Goal: Task Accomplishment & Management: Manage account settings

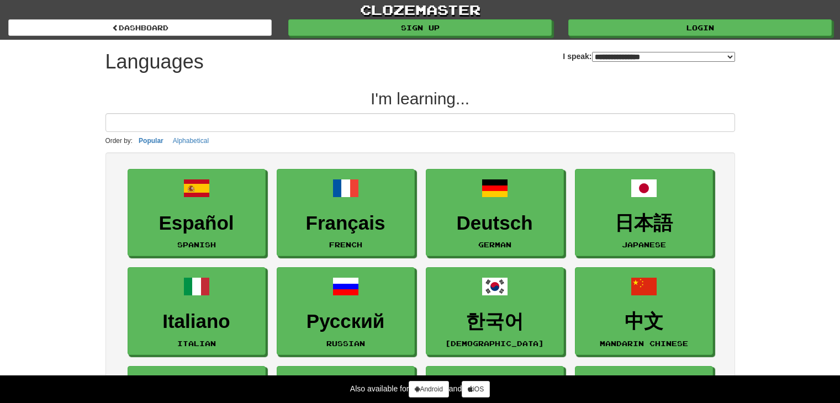
select select "*******"
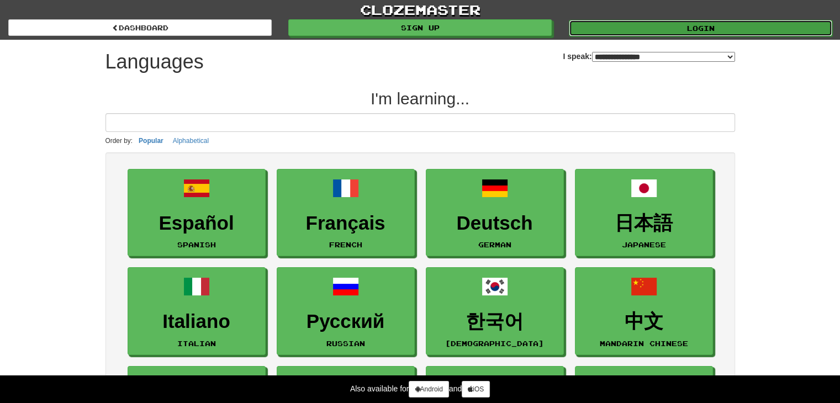
click at [688, 31] on link "Login" at bounding box center [700, 28] width 263 height 17
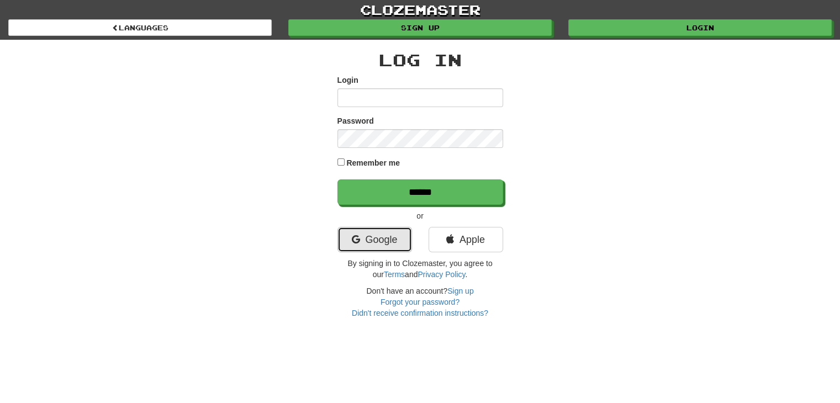
click at [406, 245] on link "Google" at bounding box center [374, 239] width 75 height 25
